Goal: Task Accomplishment & Management: Manage account settings

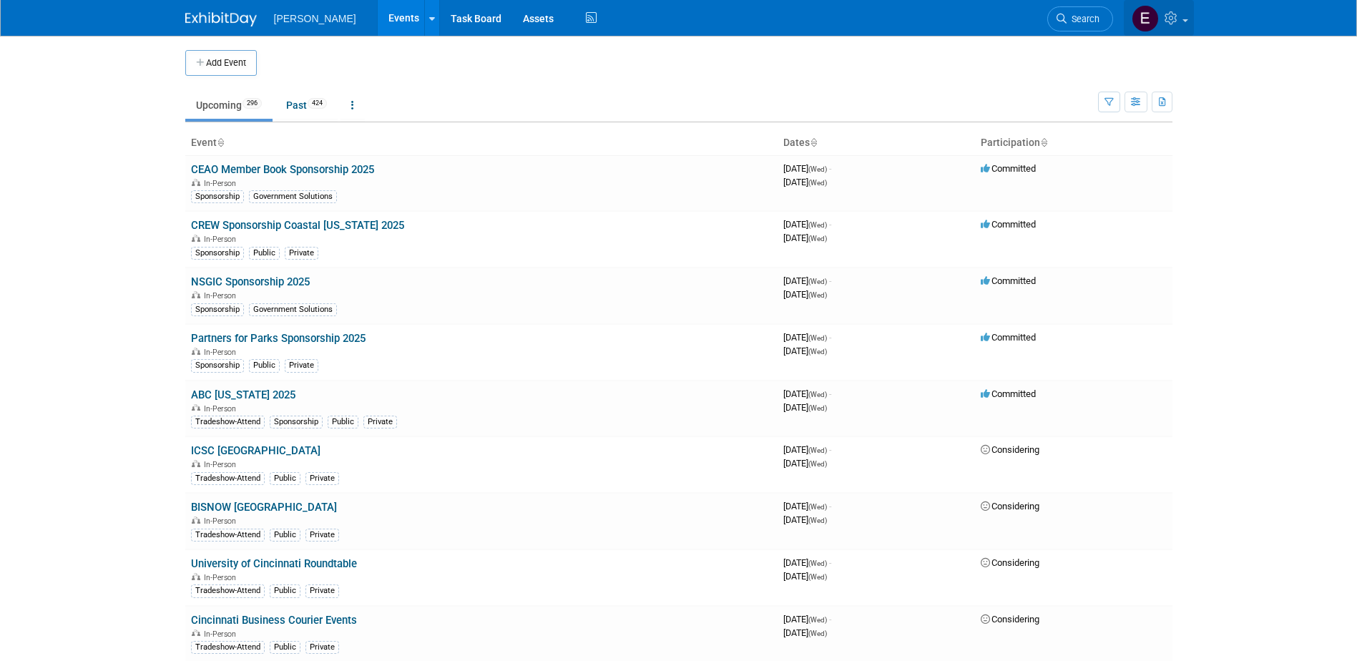
click at [1163, 16] on link at bounding box center [1159, 18] width 70 height 36
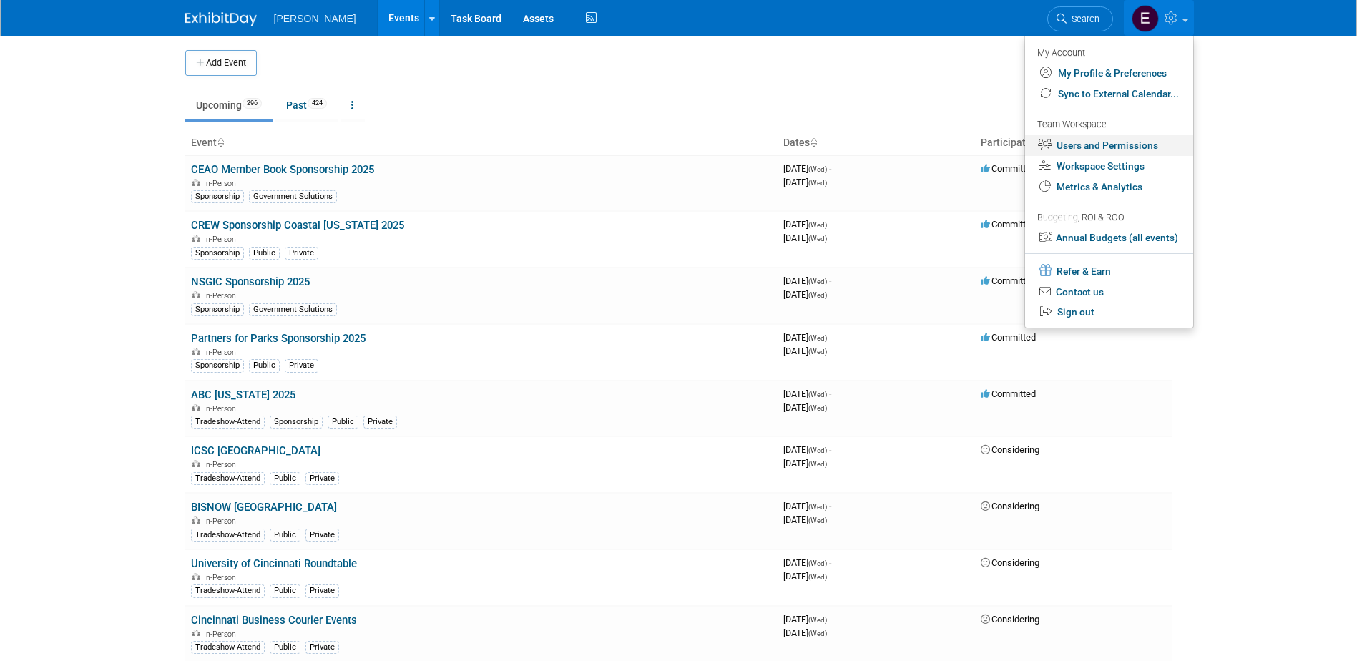
click at [1128, 139] on link "Users and Permissions" at bounding box center [1109, 145] width 168 height 21
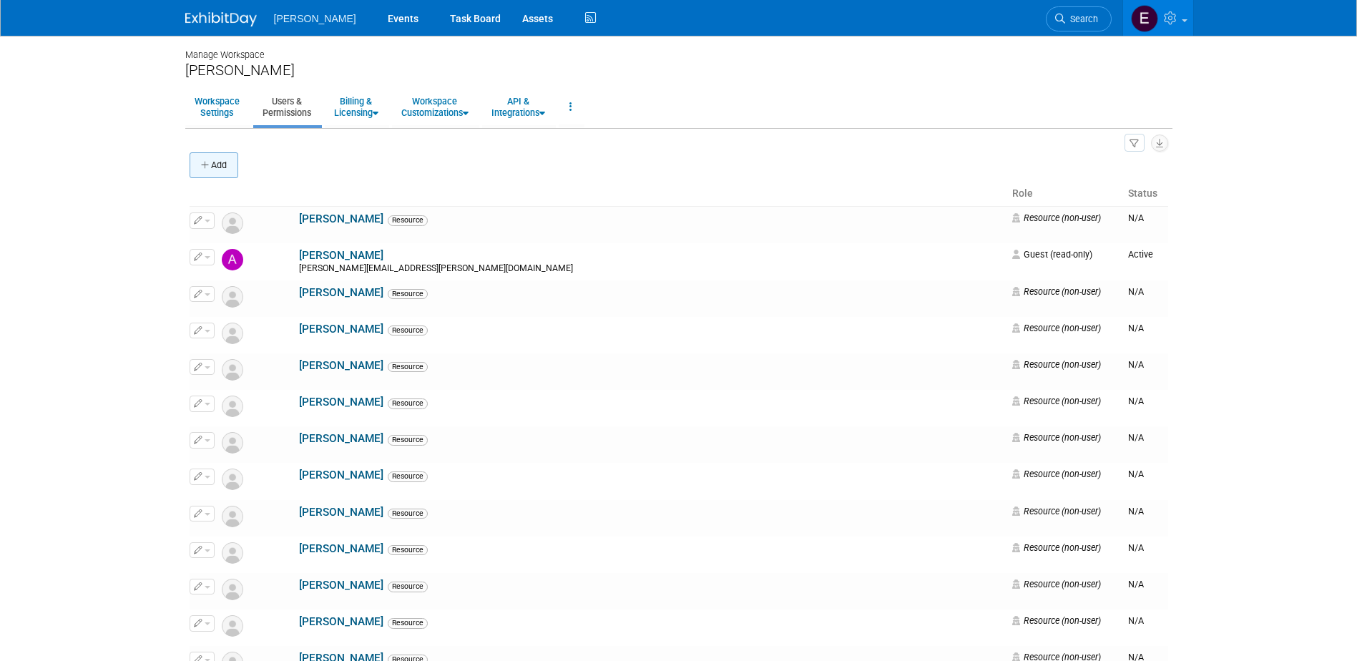
click at [210, 162] on icon "button" at bounding box center [206, 165] width 10 height 9
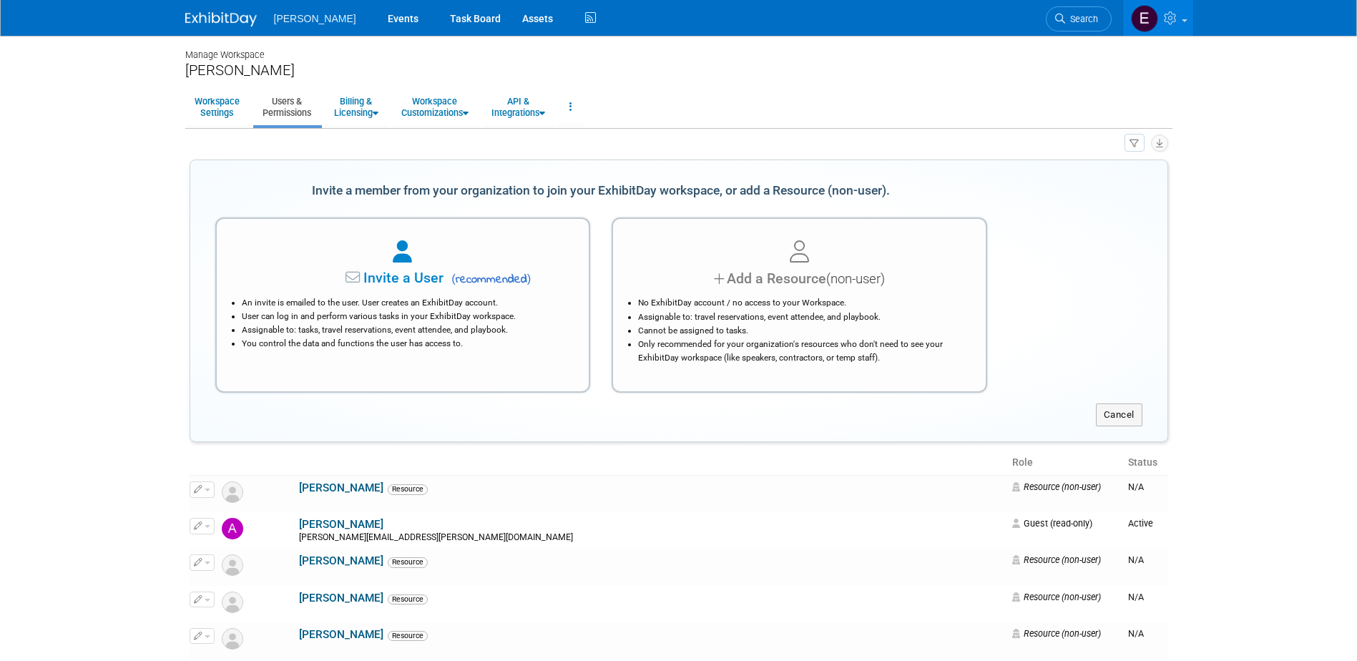
click at [862, 271] on span "(non-user)" at bounding box center [855, 279] width 59 height 16
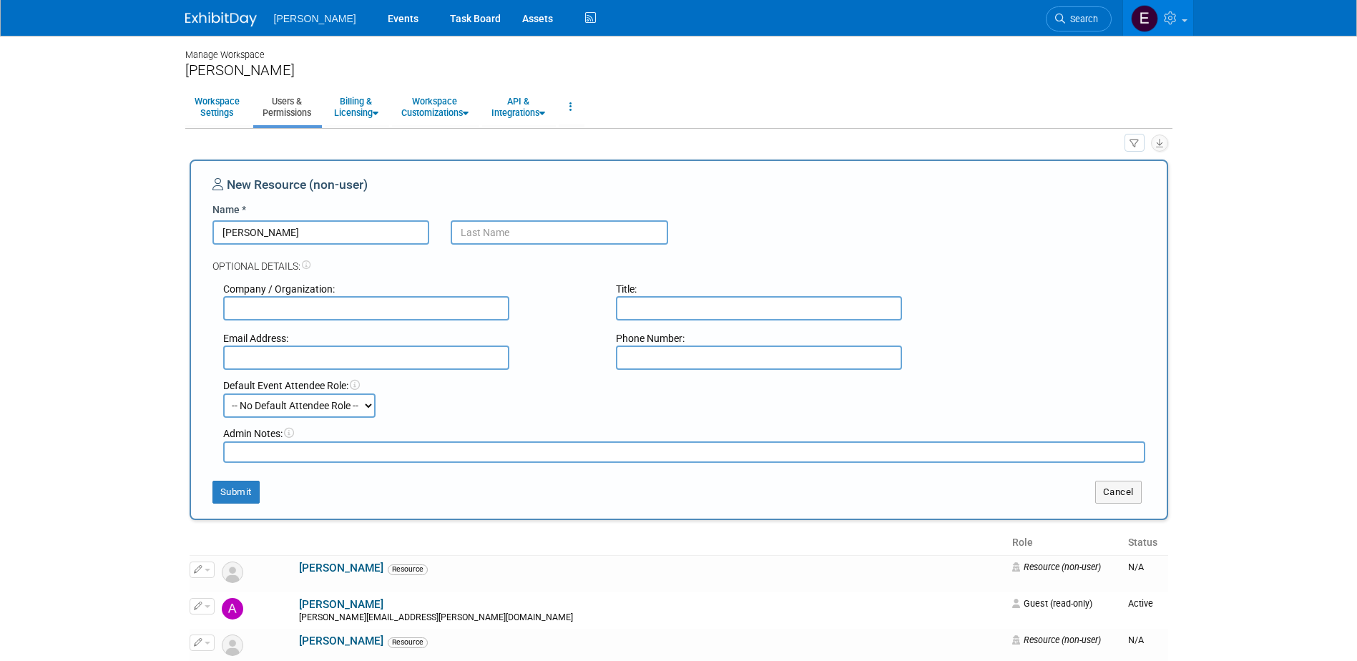
type input "Susie"
type input "Henderson"
click at [237, 489] on button "Submit" at bounding box center [236, 492] width 47 height 23
